Goal: Contribute content: Contribute content

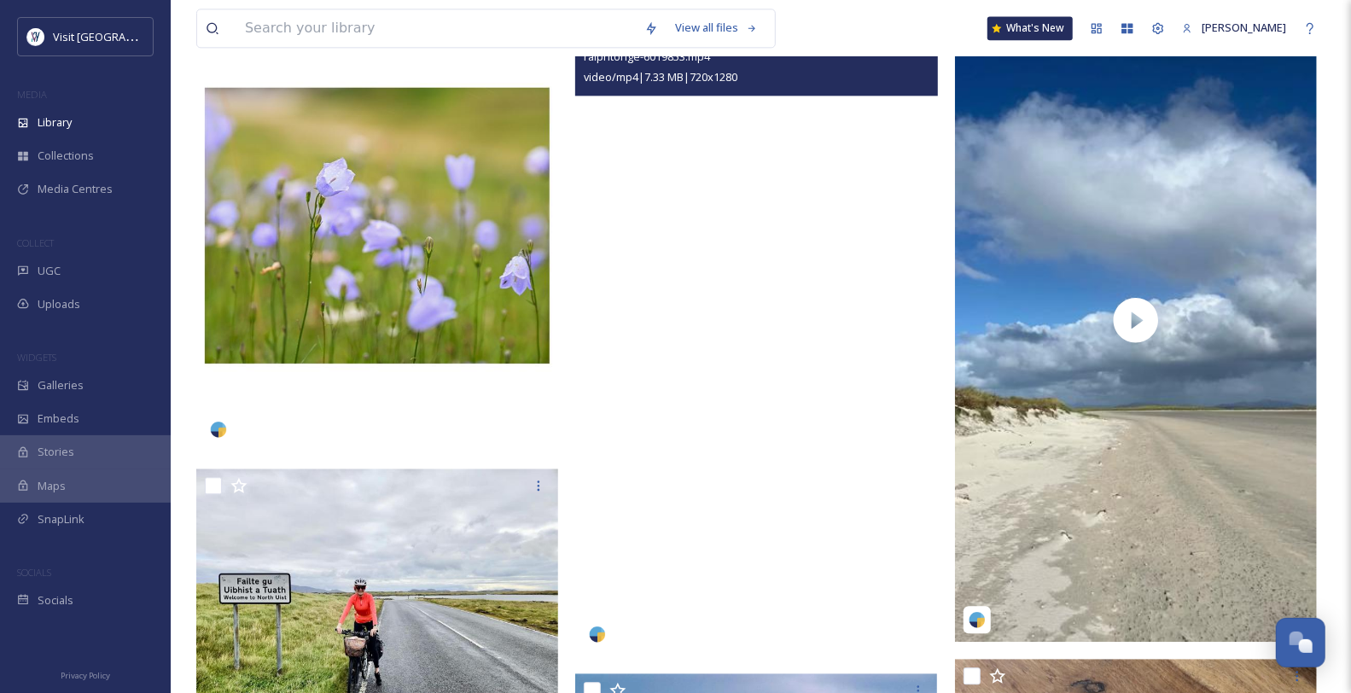
scroll to position [2181, 0]
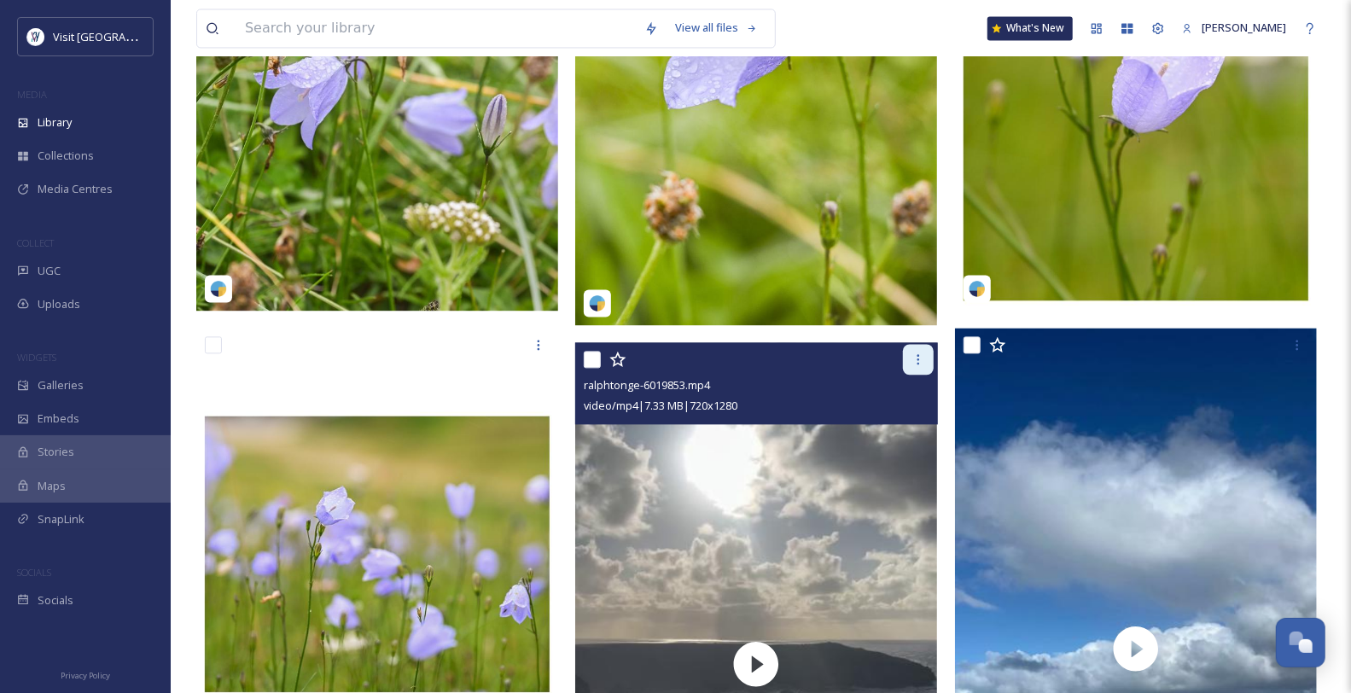
click at [923, 366] on icon at bounding box center [918, 359] width 14 height 14
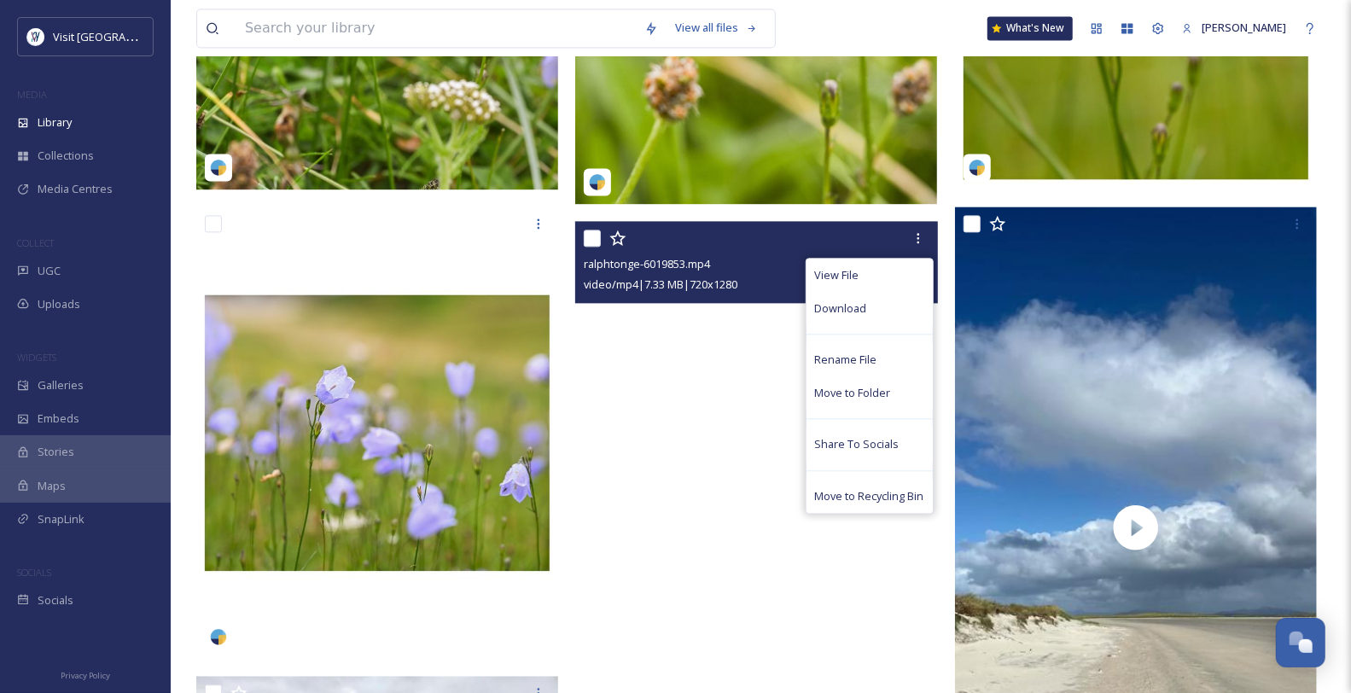
scroll to position [2370, 0]
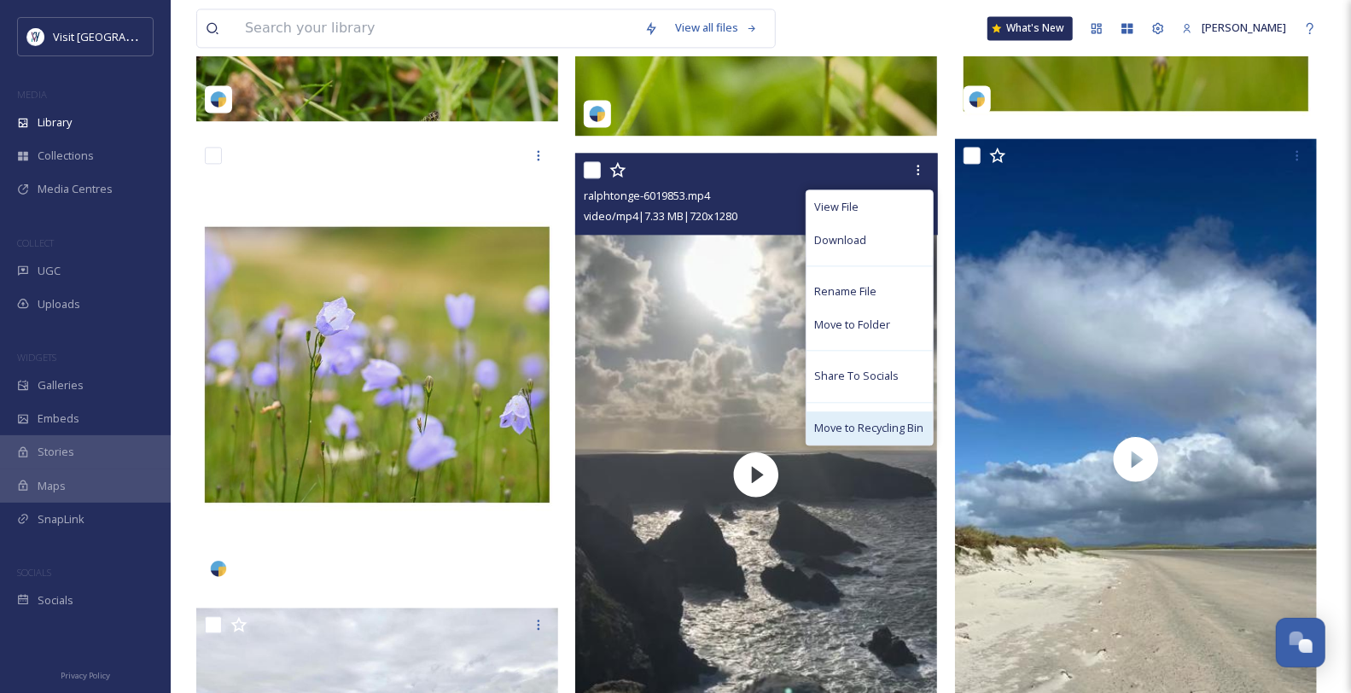
click at [861, 436] on span "Move to Recycling Bin" at bounding box center [869, 428] width 109 height 16
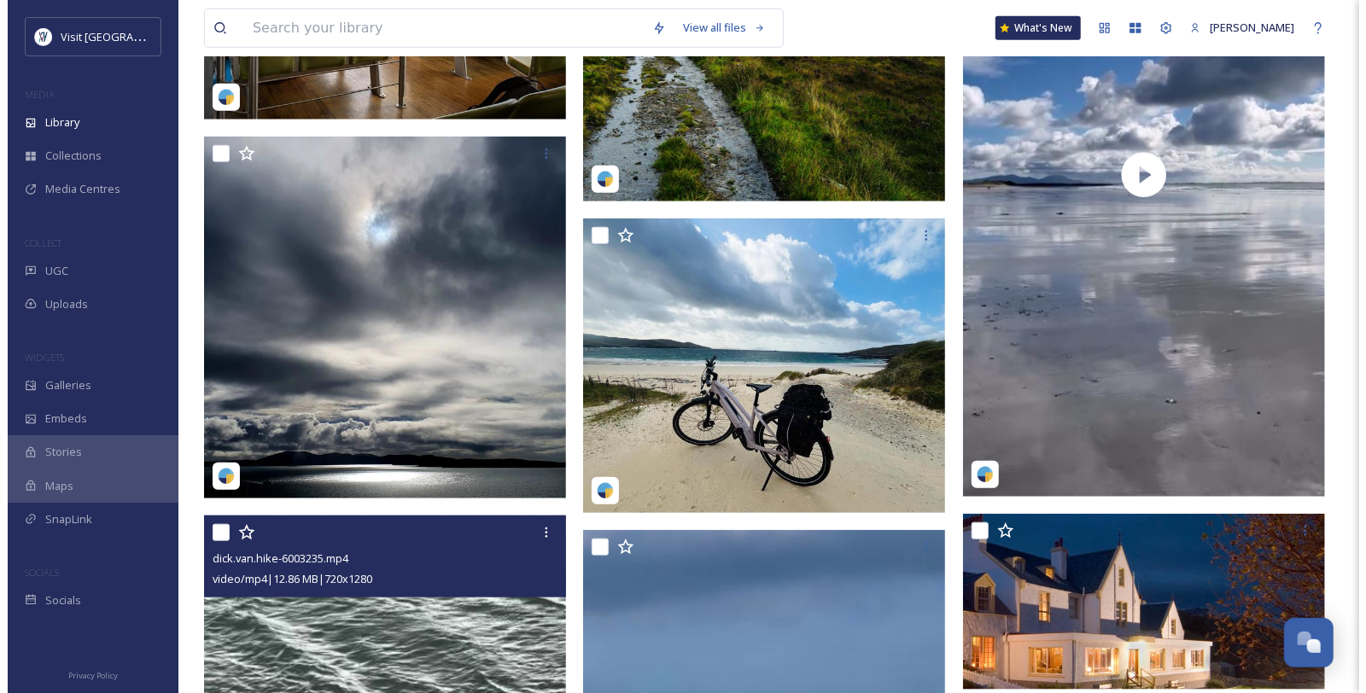
scroll to position [758, 0]
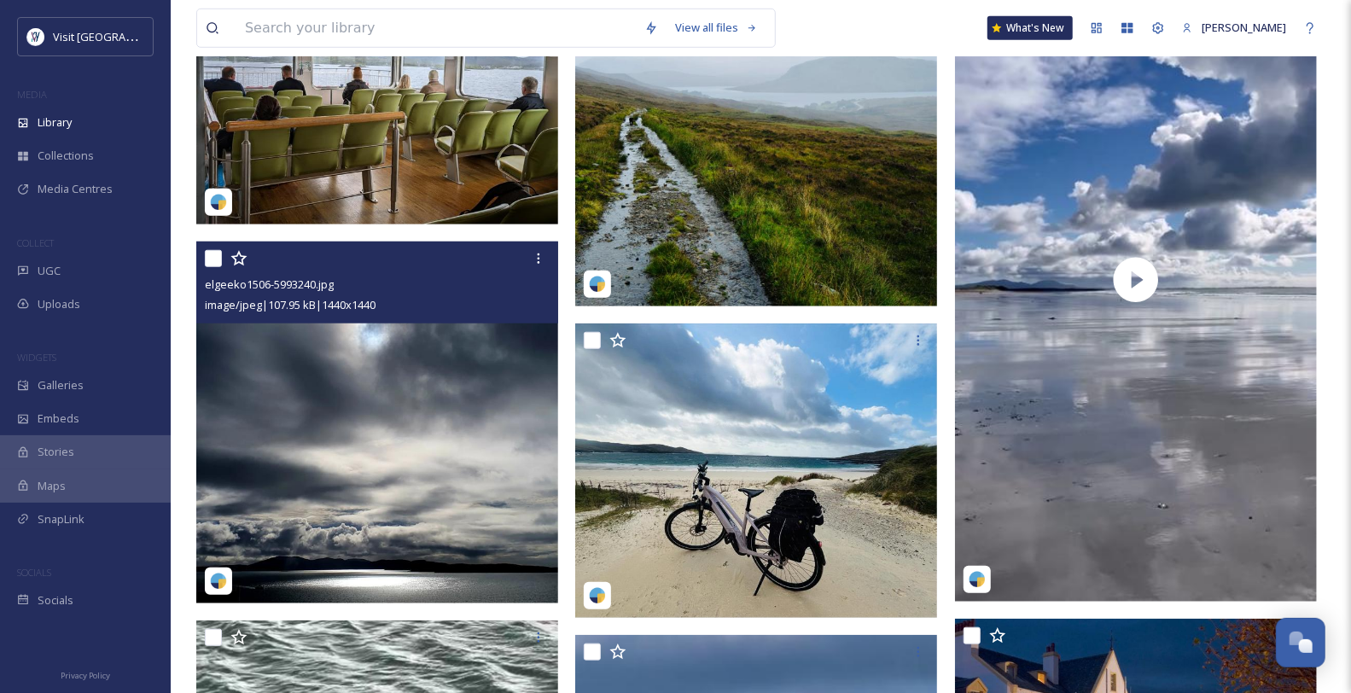
click at [429, 488] on img at bounding box center [377, 423] width 362 height 362
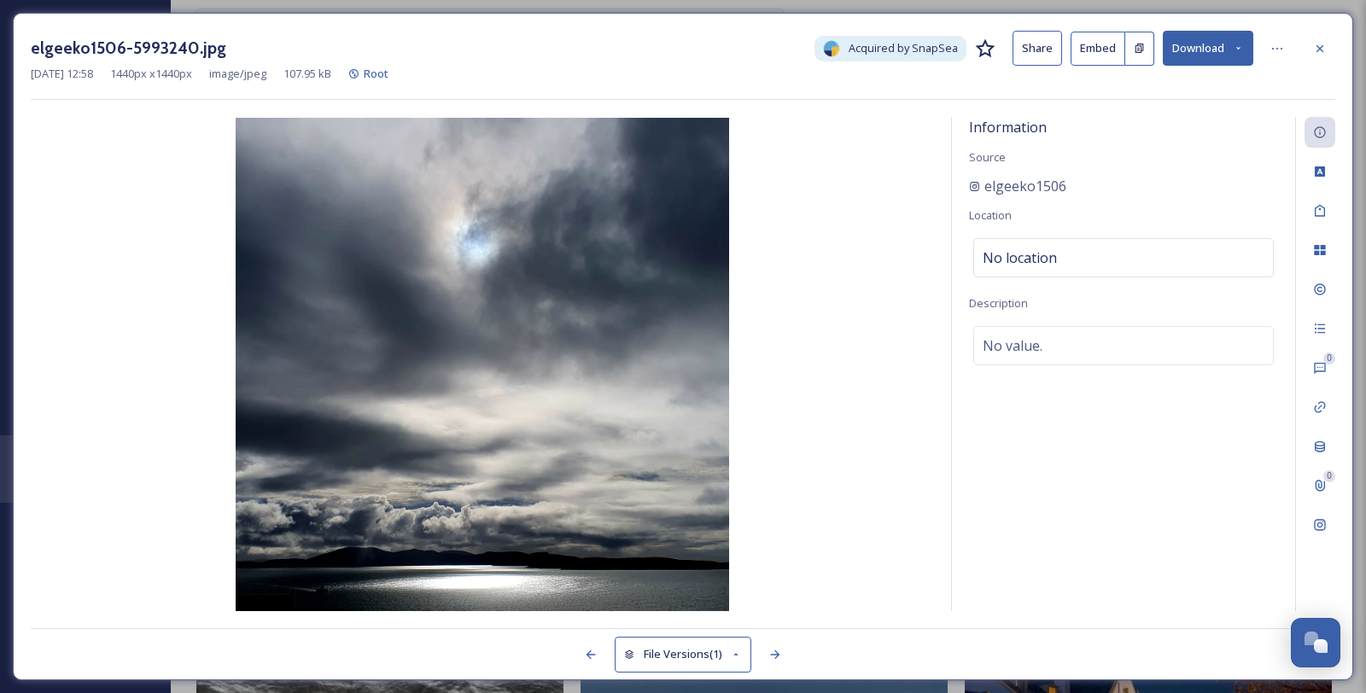
click at [1237, 47] on icon at bounding box center [1237, 48] width 11 height 11
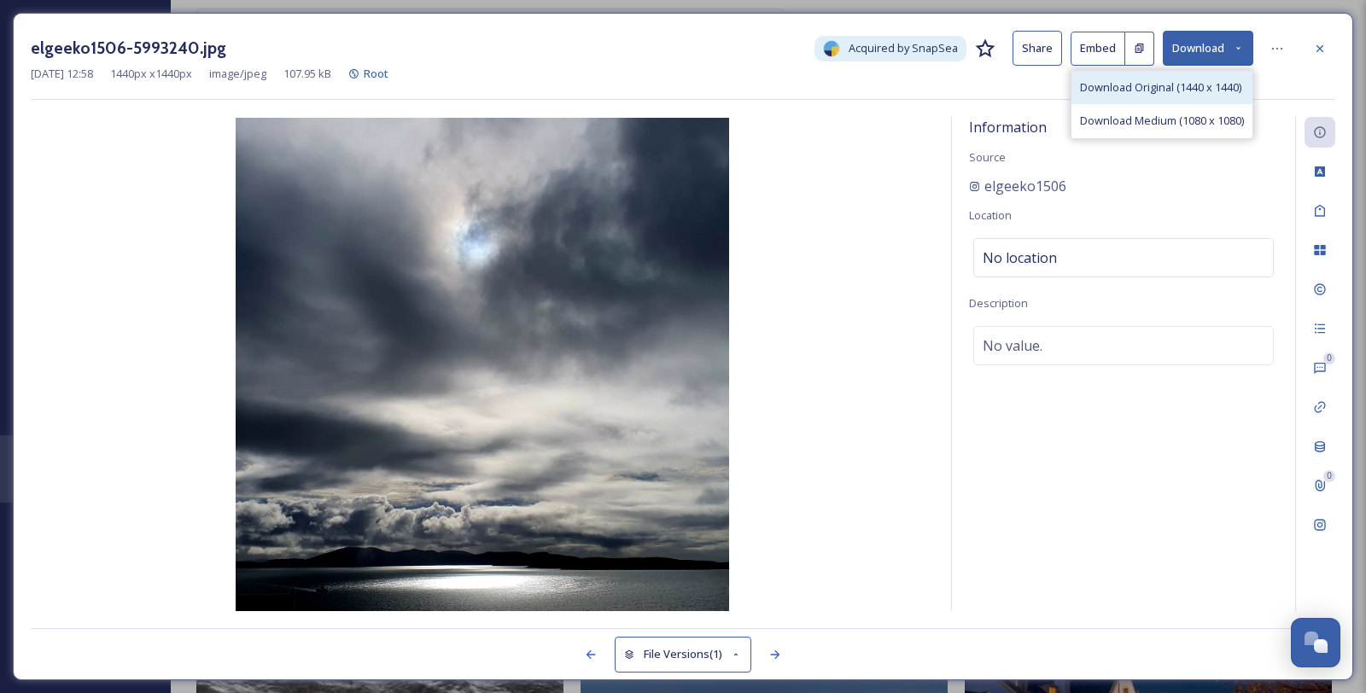
click at [1188, 96] on span "Download Original (1440 x 1440)" at bounding box center [1160, 87] width 161 height 16
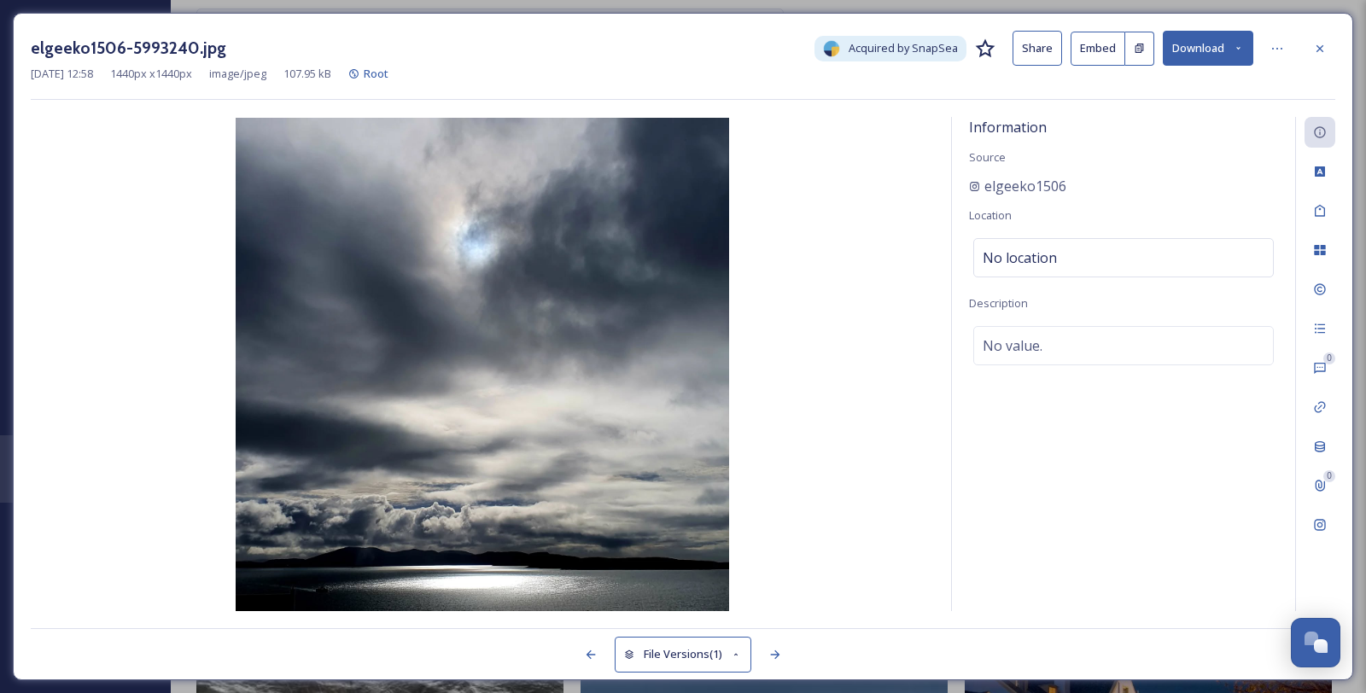
click at [1259, 45] on div "elgeeko1506-5993240.jpg Acquired by SnapSea Share Embed Download" at bounding box center [683, 48] width 1304 height 35
click at [1267, 44] on div at bounding box center [1276, 48] width 31 height 31
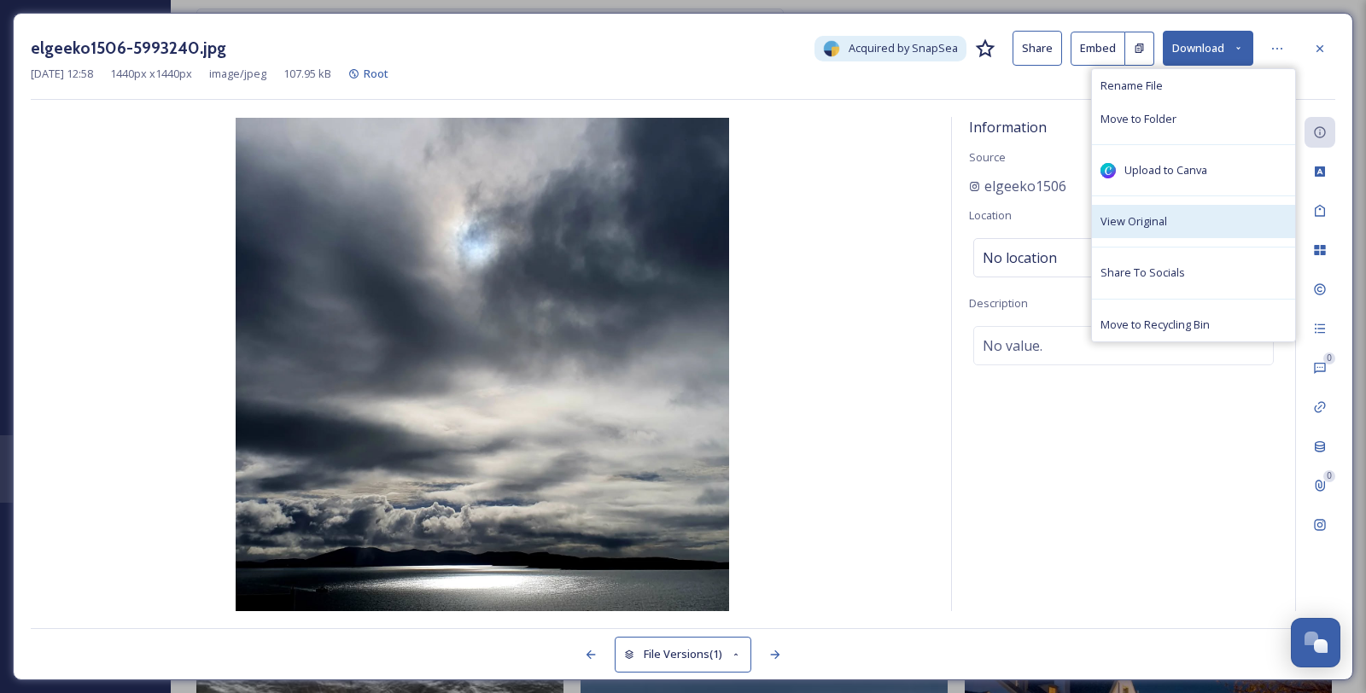
click at [1167, 230] on span "View Original" at bounding box center [1133, 221] width 67 height 16
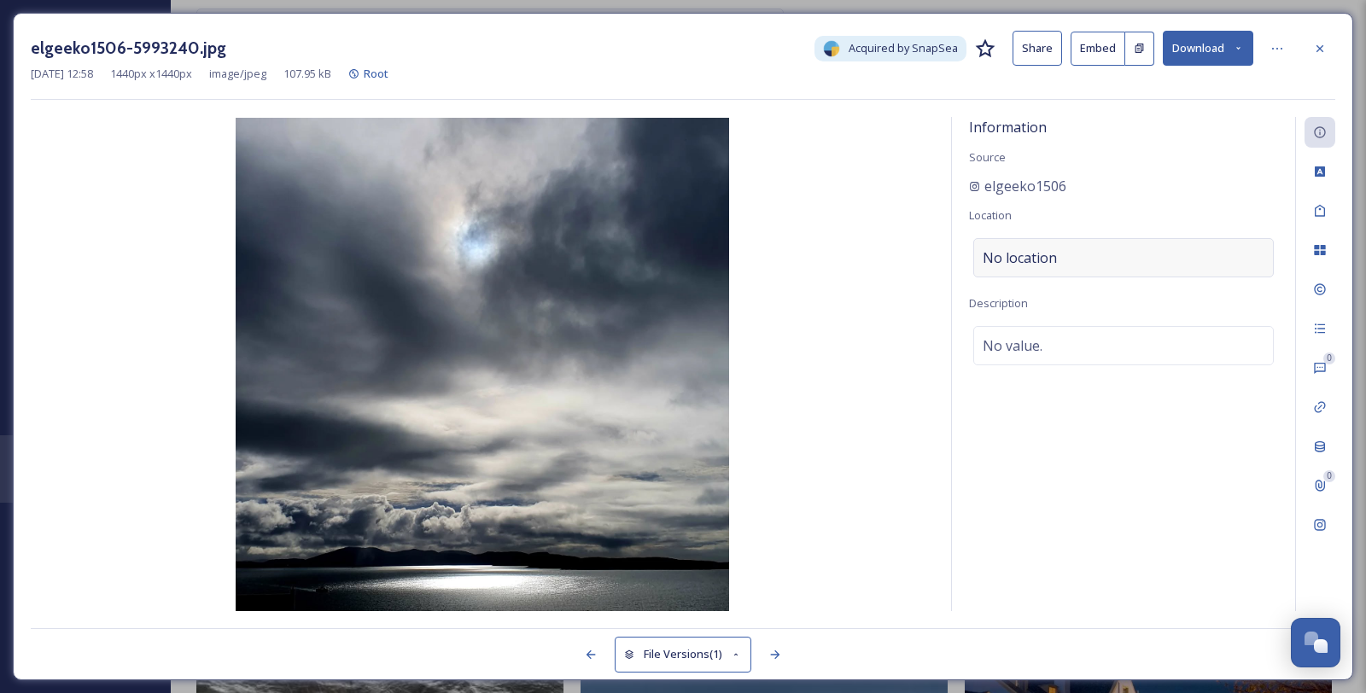
click at [1027, 268] on span "No location" at bounding box center [1019, 257] width 74 height 20
click at [1026, 277] on input at bounding box center [1123, 258] width 299 height 38
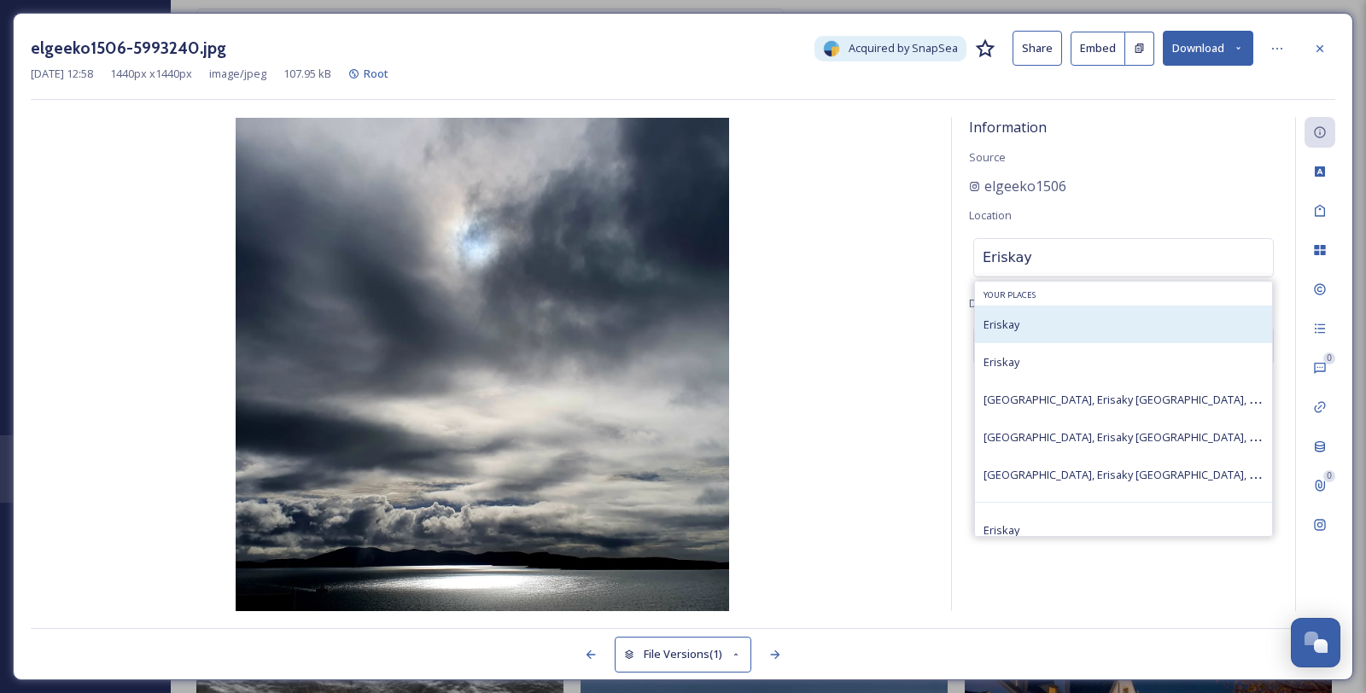
type input "Eriskay"
click at [1055, 343] on div "Eriskay" at bounding box center [1123, 325] width 297 height 38
click at [1016, 332] on span "Eriskay" at bounding box center [1001, 324] width 36 height 15
click at [1008, 335] on div "Eriskay" at bounding box center [1001, 324] width 36 height 20
click at [1004, 332] on span "Eriskay" at bounding box center [1001, 324] width 36 height 15
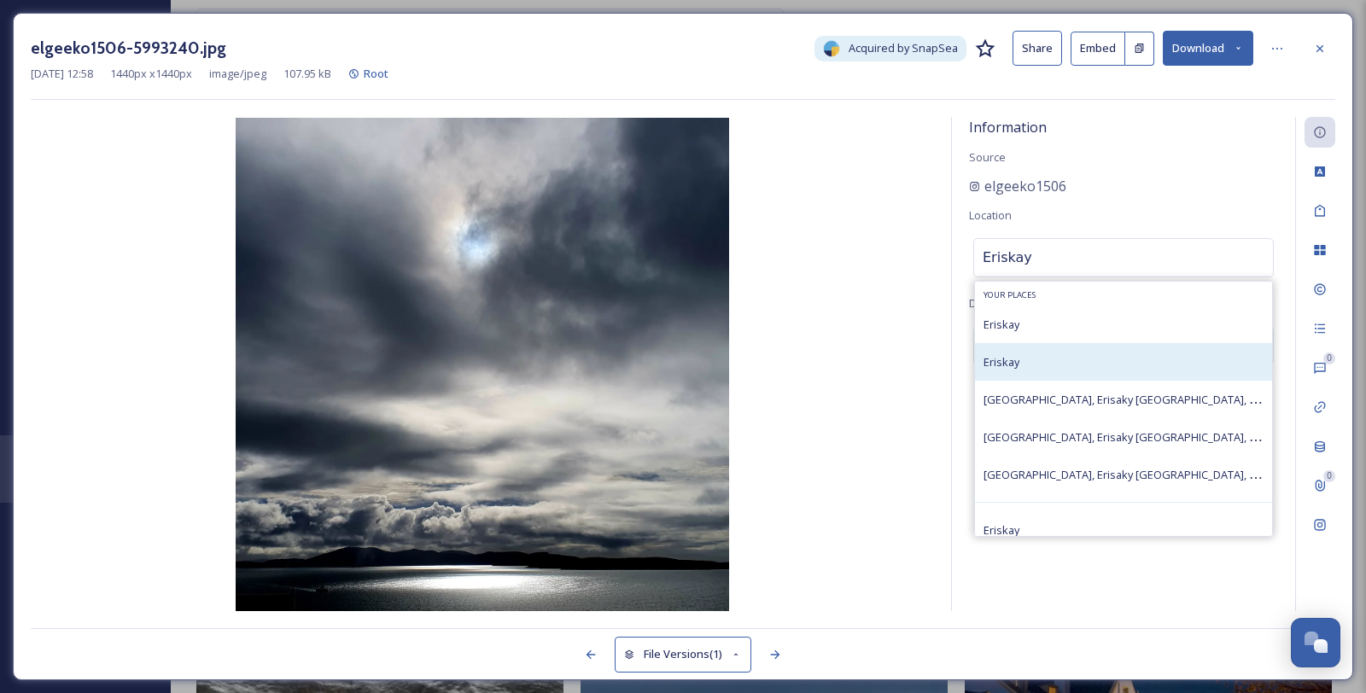
click at [1009, 370] on span "Eriskay" at bounding box center [1001, 361] width 36 height 15
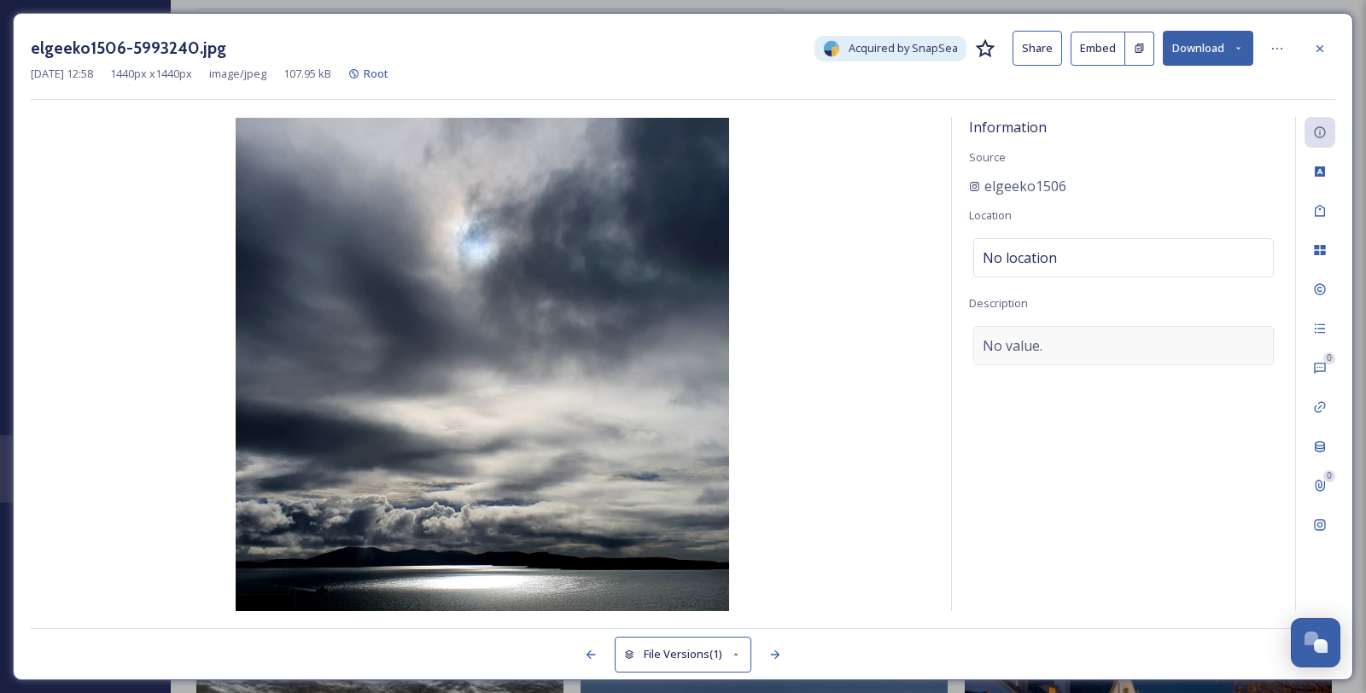
click at [1007, 356] on span "No value." at bounding box center [1012, 345] width 60 height 20
click at [1028, 386] on textarea at bounding box center [1123, 397] width 309 height 142
type textarea "R"
type textarea "Dramatic Clouds. sea. Grey. Silhouette. calm."
click at [1316, 213] on icon at bounding box center [1320, 211] width 14 height 14
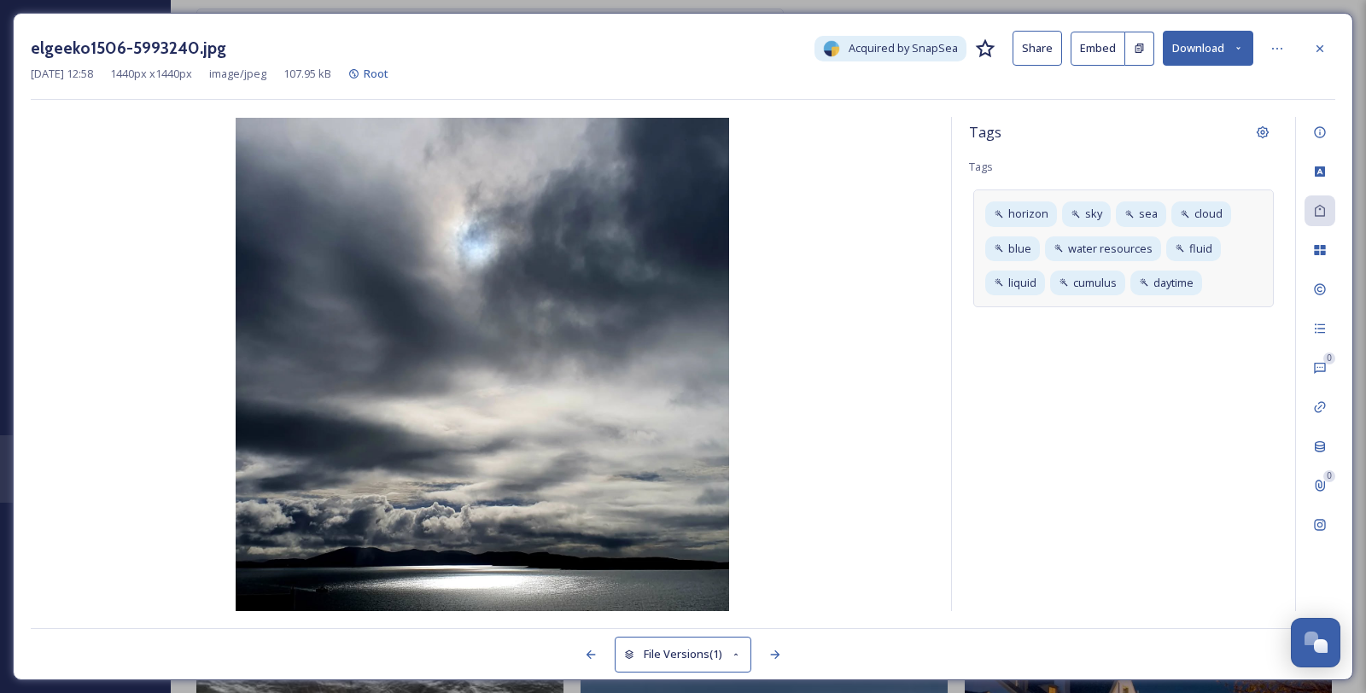
click at [1249, 307] on div "horizon sky sea cloud blue water resources fluid liquid cumulus daytime" at bounding box center [1123, 248] width 300 height 118
click at [1071, 323] on input at bounding box center [1067, 312] width 171 height 20
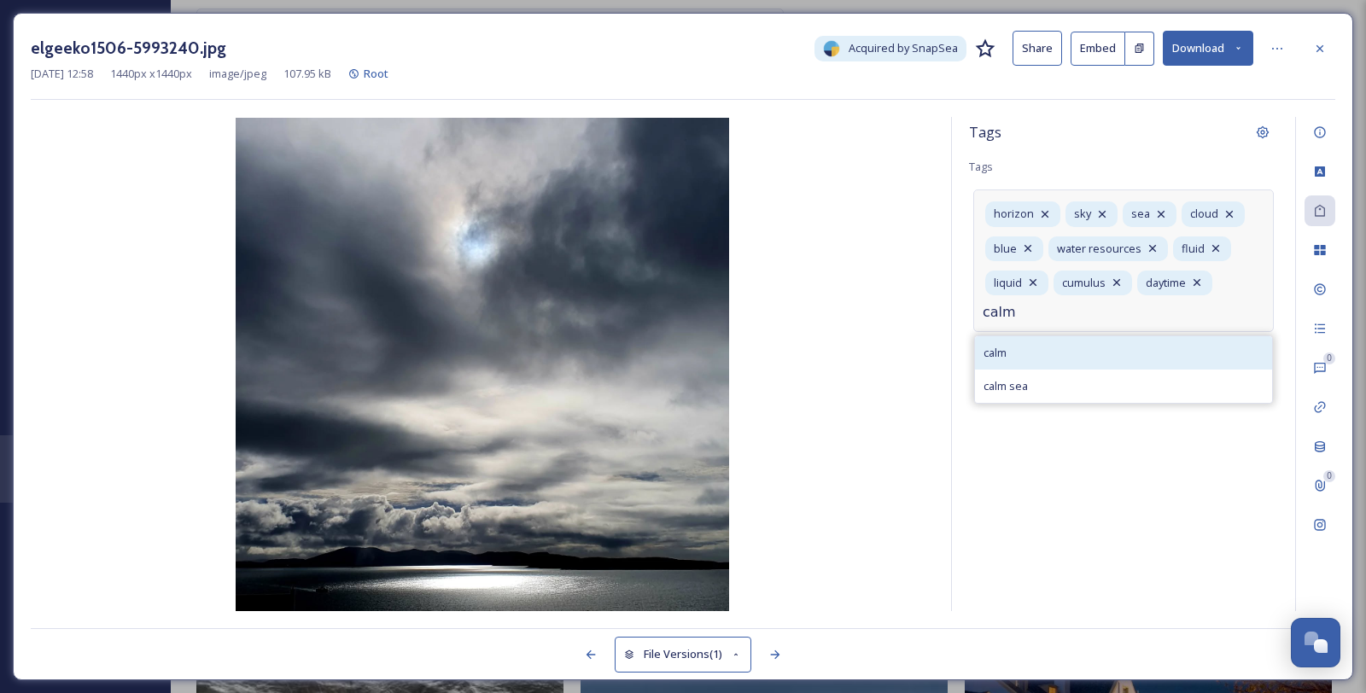
type input "calm"
click at [1033, 370] on div "calm" at bounding box center [1123, 352] width 297 height 33
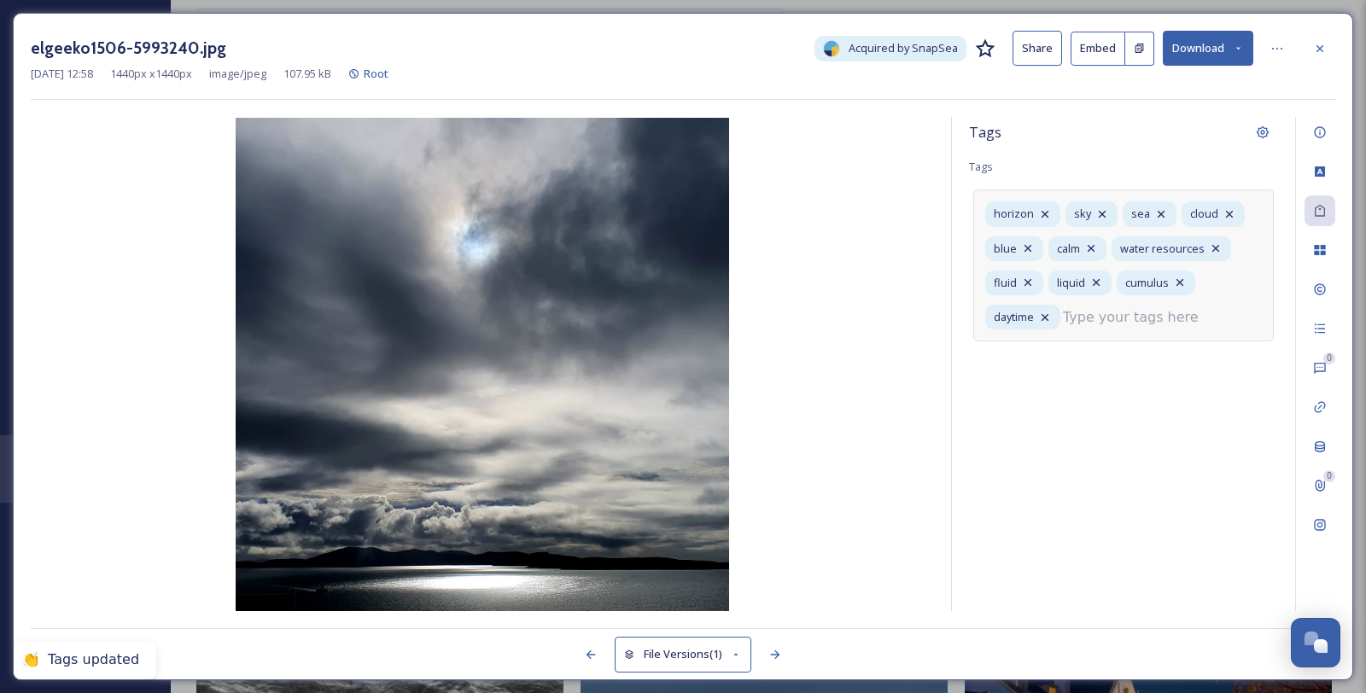
click at [1063, 328] on input at bounding box center [1148, 317] width 171 height 20
type input "s"
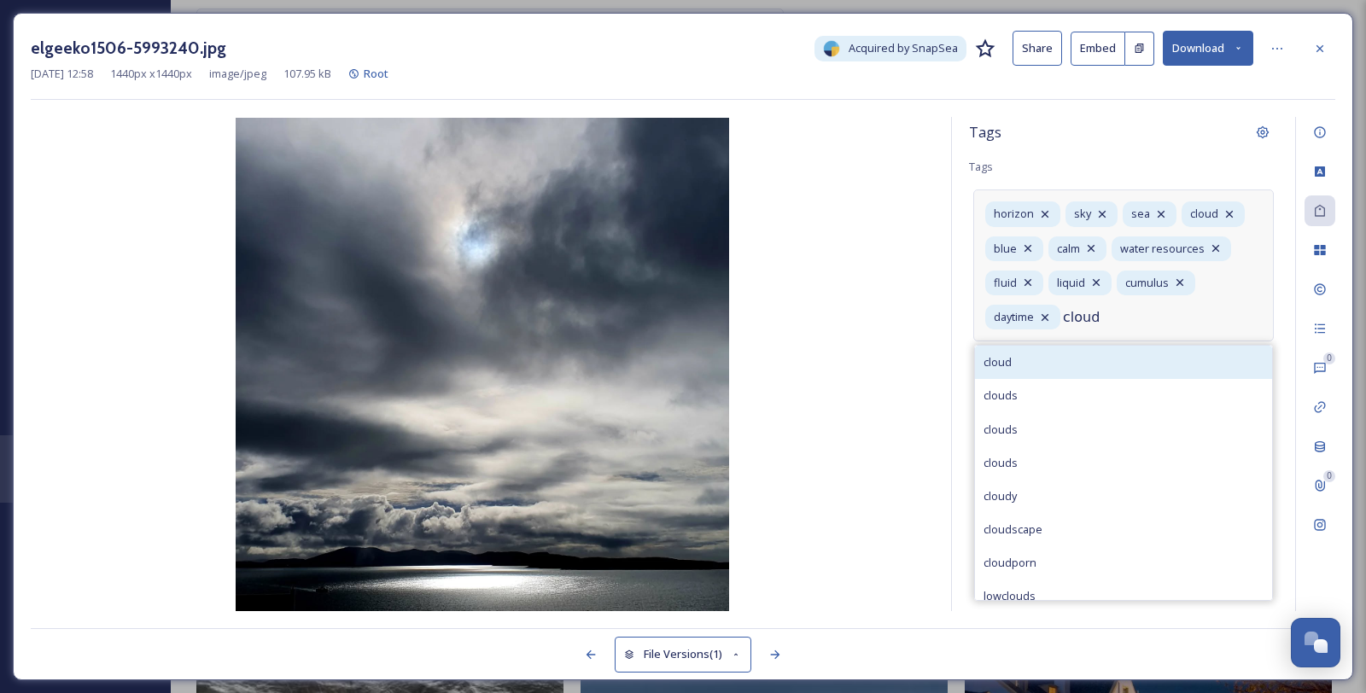
type input "cloud"
click at [1018, 379] on div "cloud" at bounding box center [1123, 362] width 297 height 33
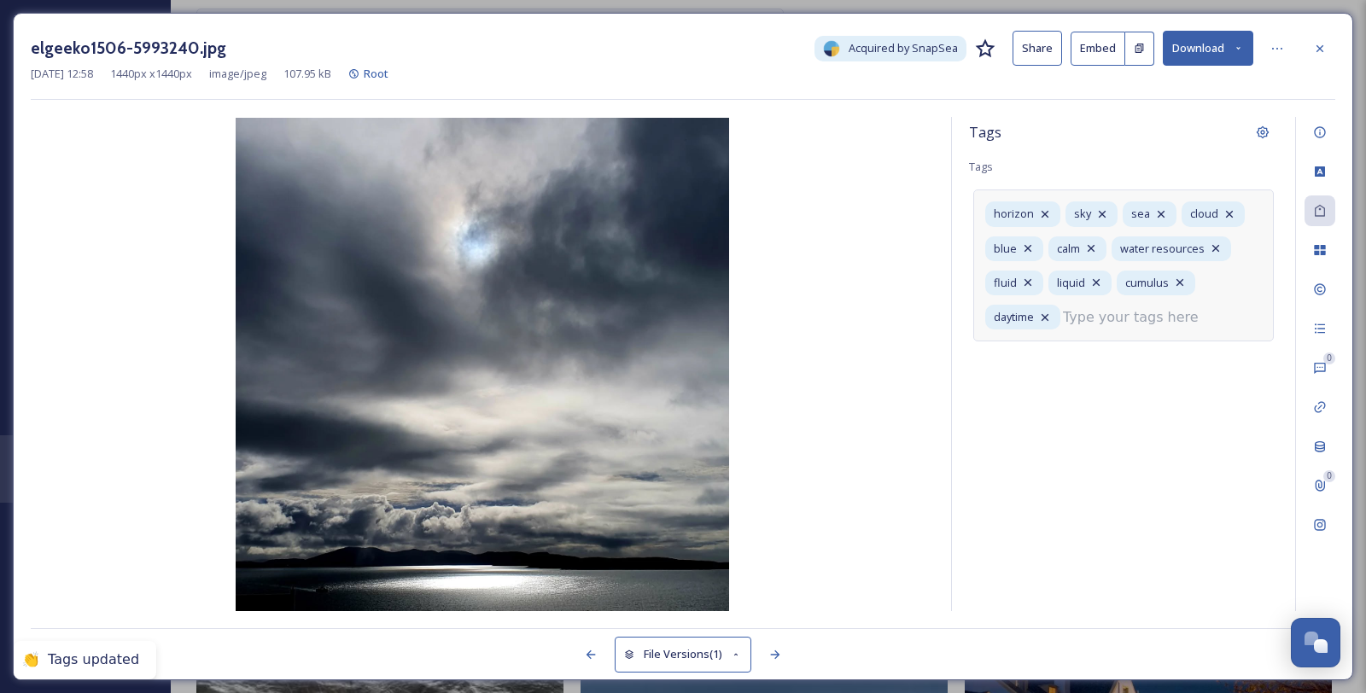
click at [1069, 328] on input at bounding box center [1148, 317] width 171 height 20
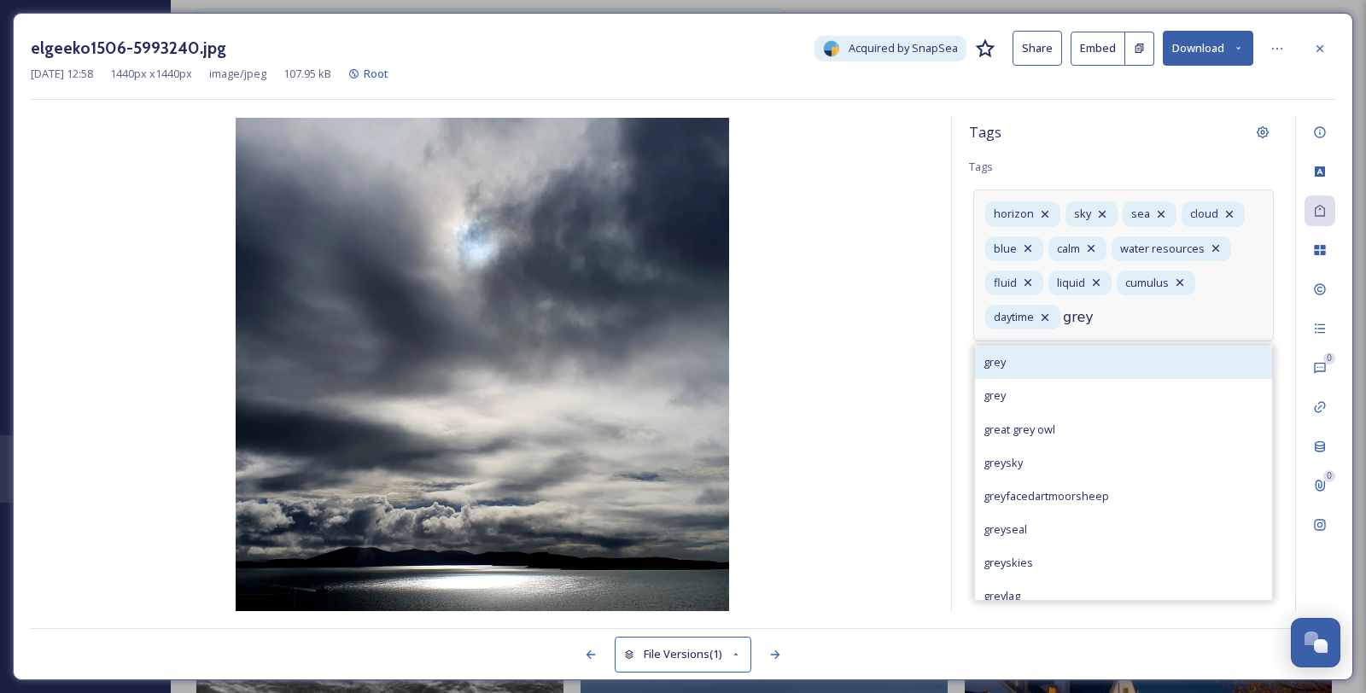
type input "grey"
click at [1016, 379] on div "grey" at bounding box center [1123, 362] width 297 height 33
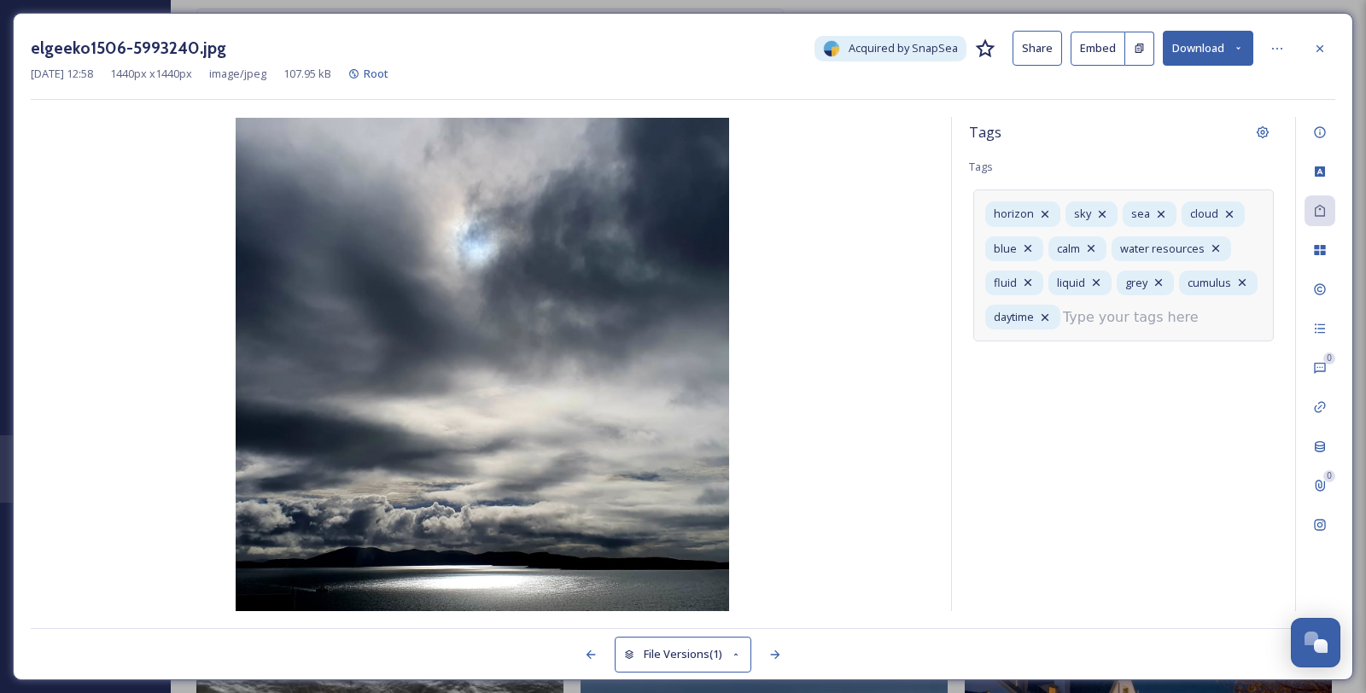
click at [1063, 328] on input at bounding box center [1148, 317] width 171 height 20
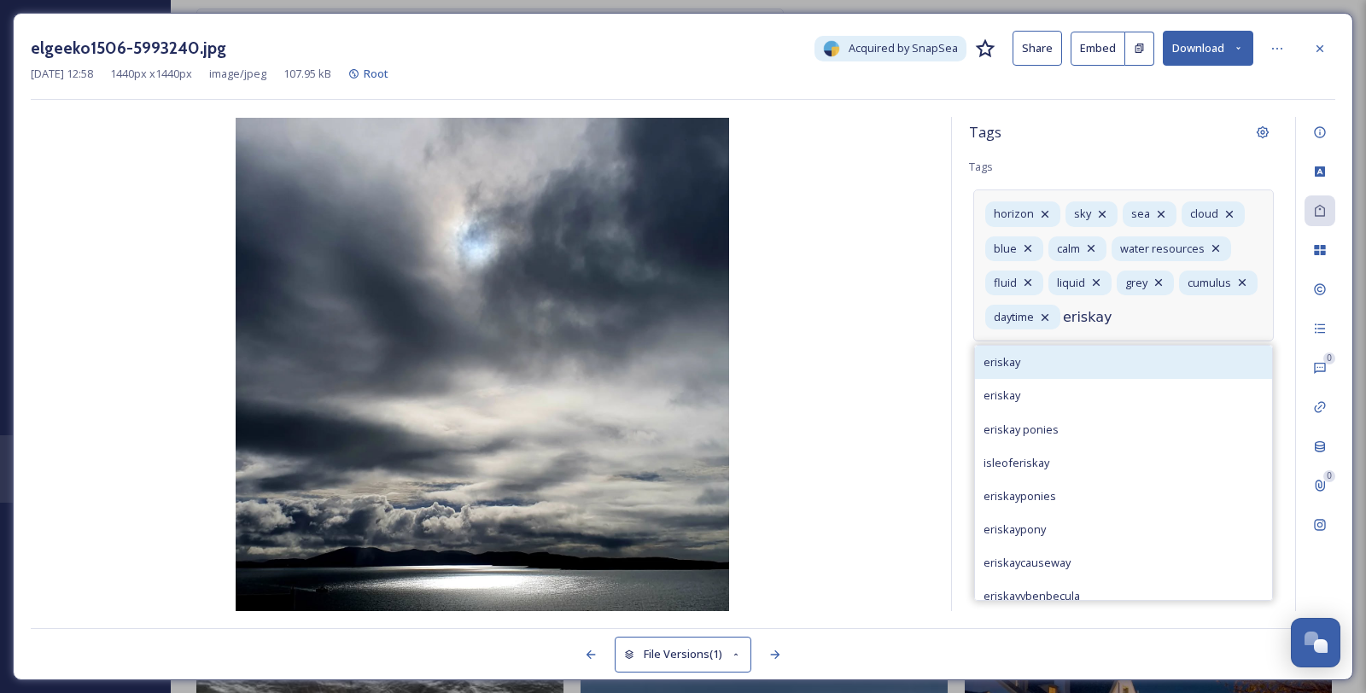
type input "eriskay"
click at [1014, 370] on span "eriskay" at bounding box center [1001, 362] width 37 height 16
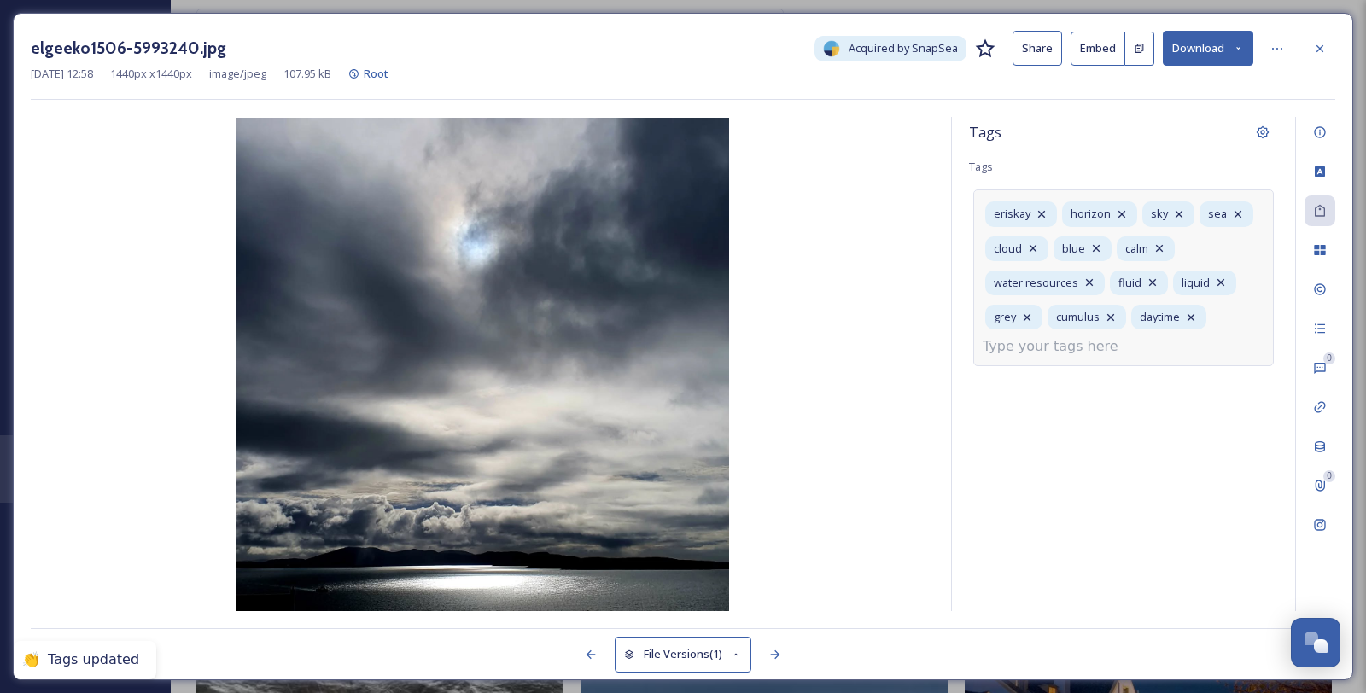
click at [1133, 357] on input at bounding box center [1067, 346] width 171 height 20
